Goal: Task Accomplishment & Management: Complete application form

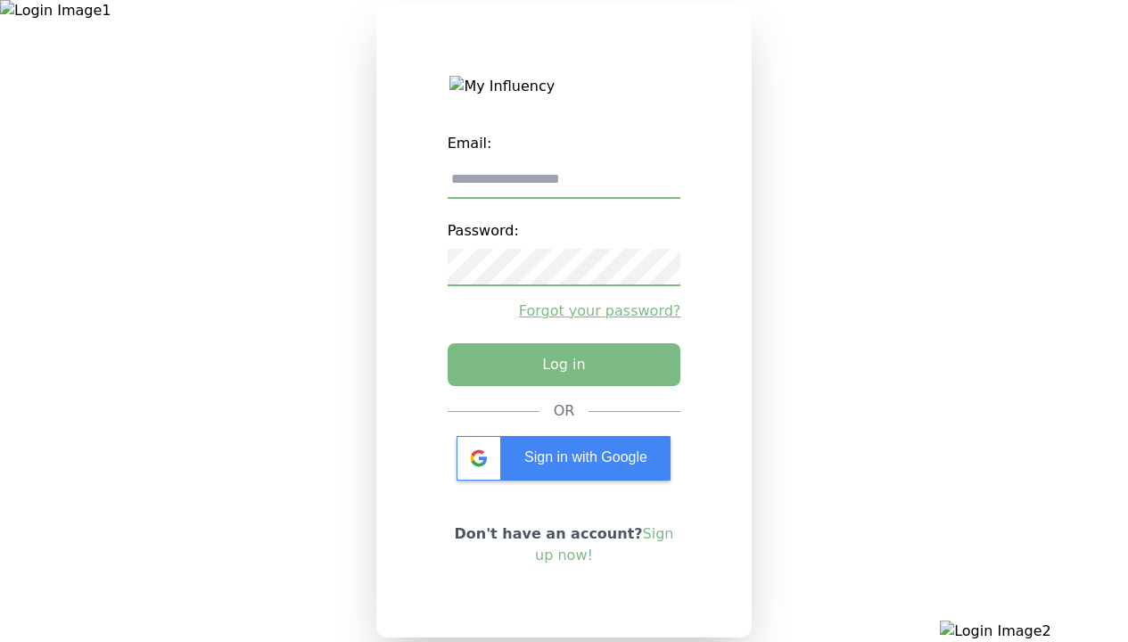
click at [563, 186] on input "email" at bounding box center [565, 179] width 234 height 37
type input "**********"
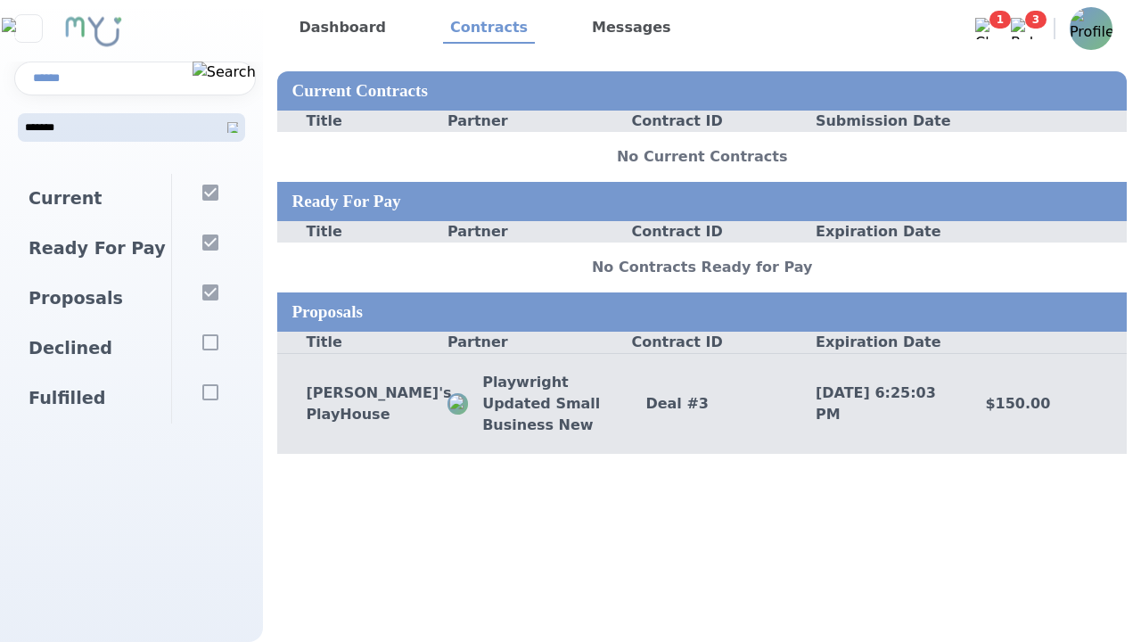
click at [702, 403] on div "Deal # 3" at bounding box center [702, 403] width 170 height 21
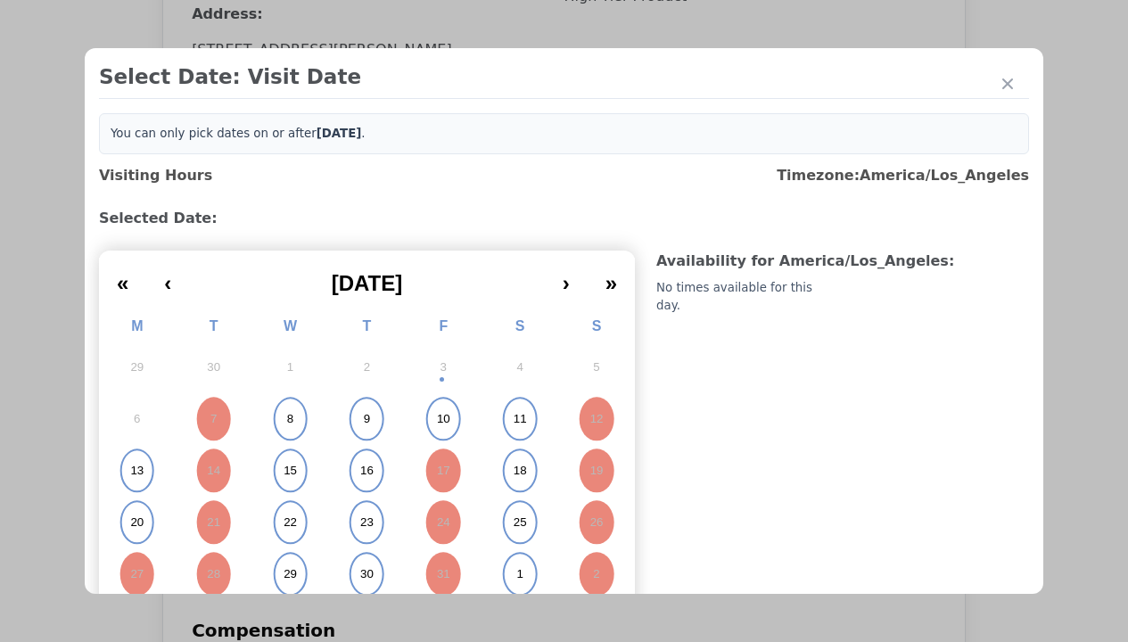
click at [288, 471] on abbr "15" at bounding box center [290, 471] width 13 height 16
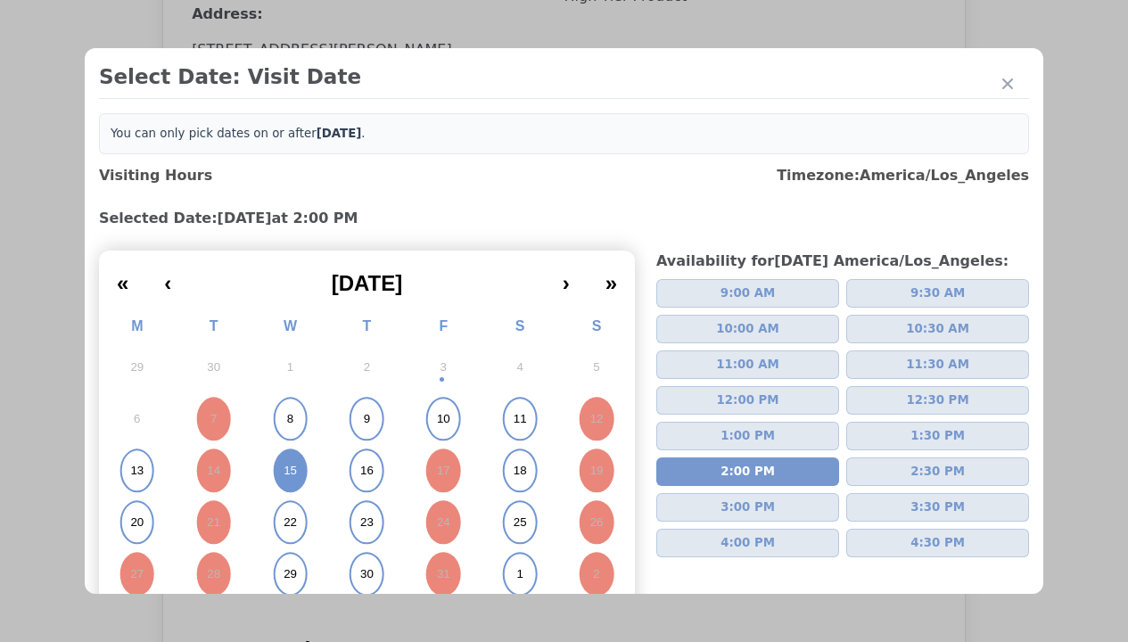
click at [445, 298] on div "Please Select Submission Date" at bounding box center [446, 289] width 183 height 18
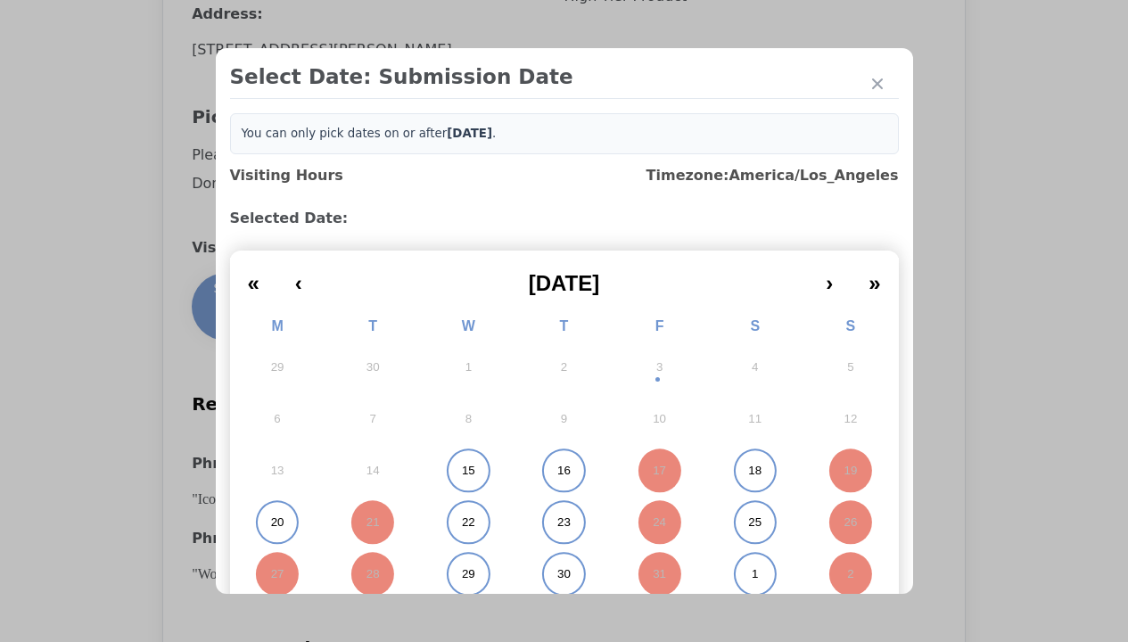
click at [462, 471] on abbr "15" at bounding box center [468, 471] width 13 height 16
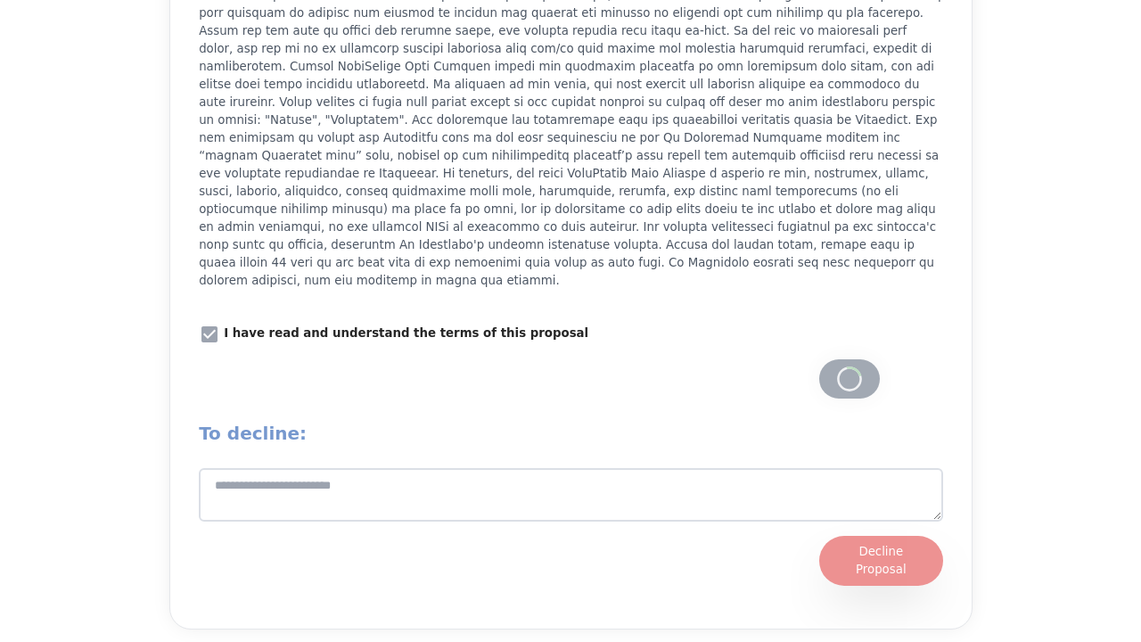
scroll to position [2474, 0]
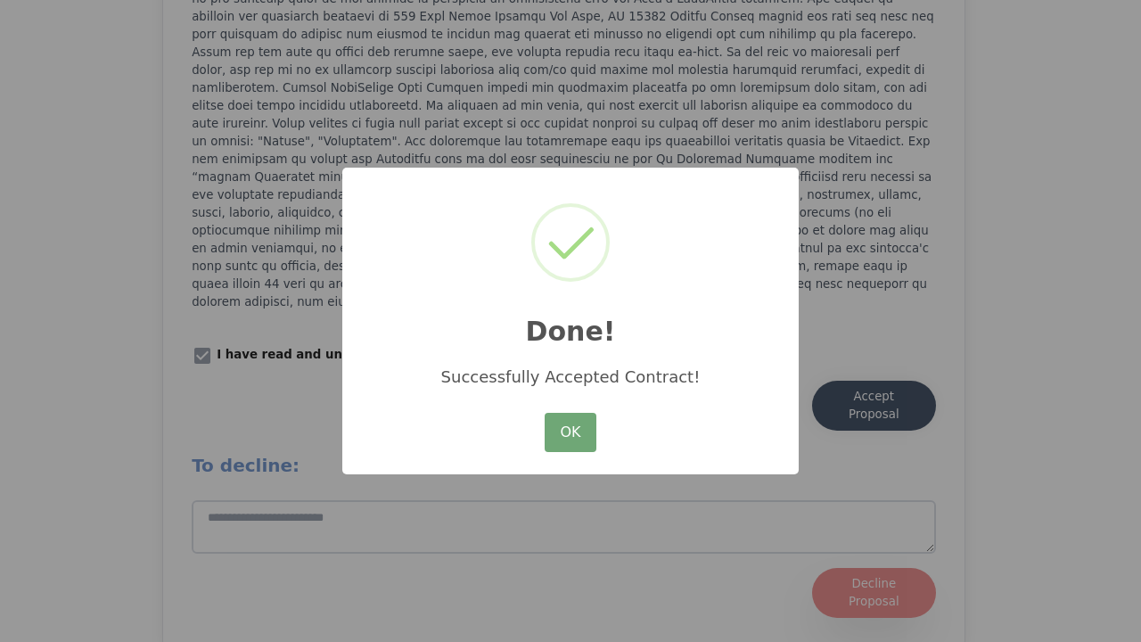
click at [571, 433] on button "OK" at bounding box center [571, 432] width 52 height 39
